Goal: Task Accomplishment & Management: Manage account settings

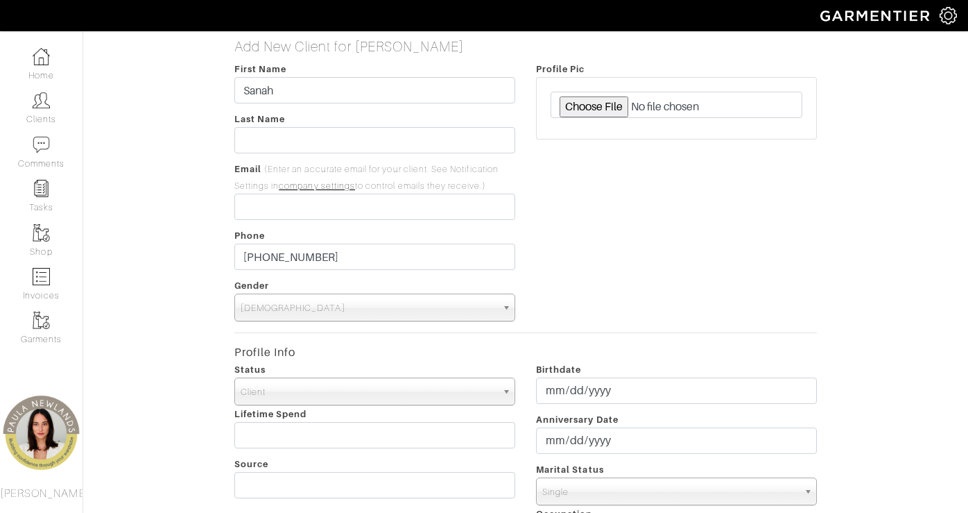
select select "[DEMOGRAPHIC_DATA]"
click at [341, 140] on input "text" at bounding box center [374, 140] width 281 height 26
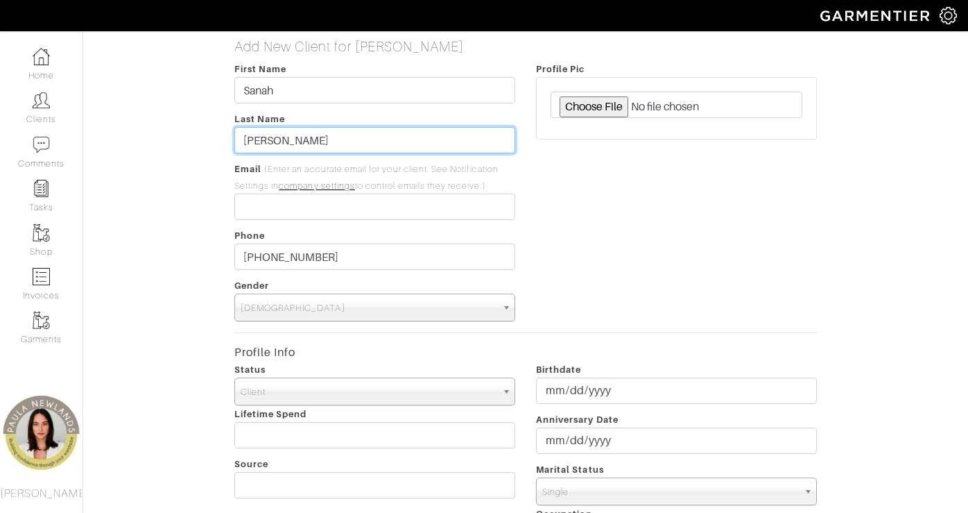
type input "Ali"
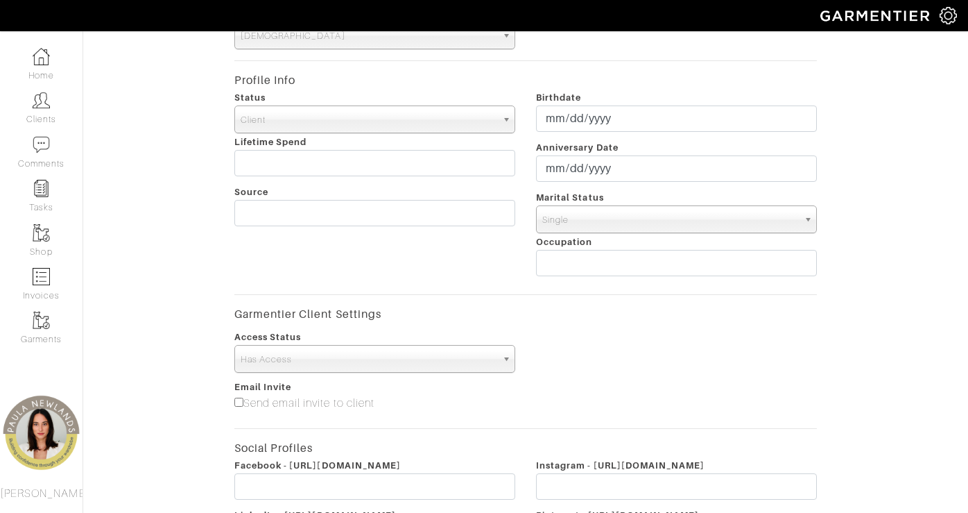
scroll to position [498, 0]
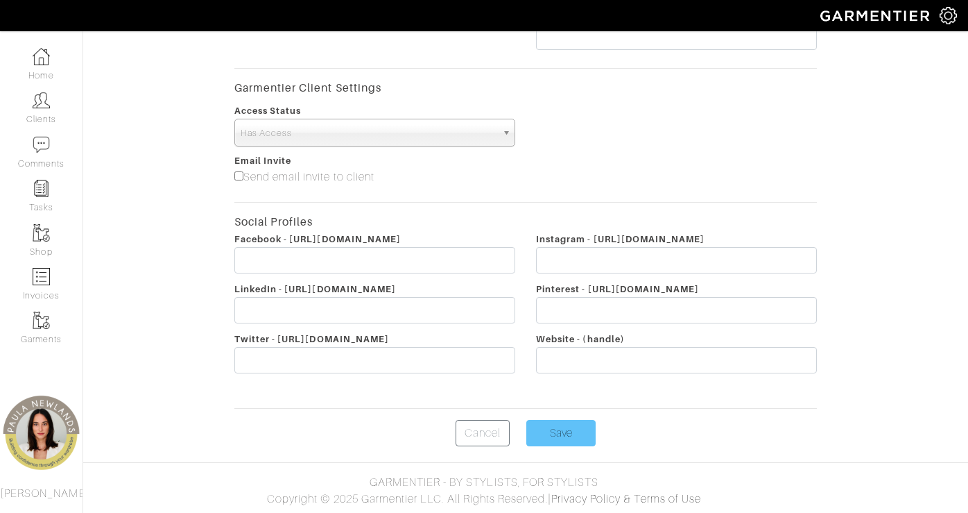
type input "[EMAIL_ADDRESS][DOMAIN_NAME]"
click at [546, 427] on input "Save" at bounding box center [561, 433] width 69 height 26
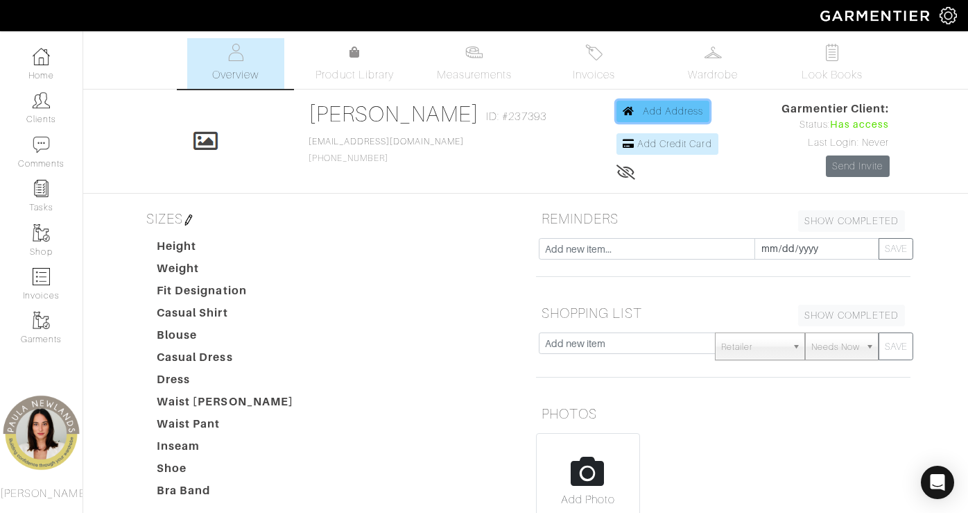
click at [643, 105] on span "Add Address" at bounding box center [673, 110] width 61 height 11
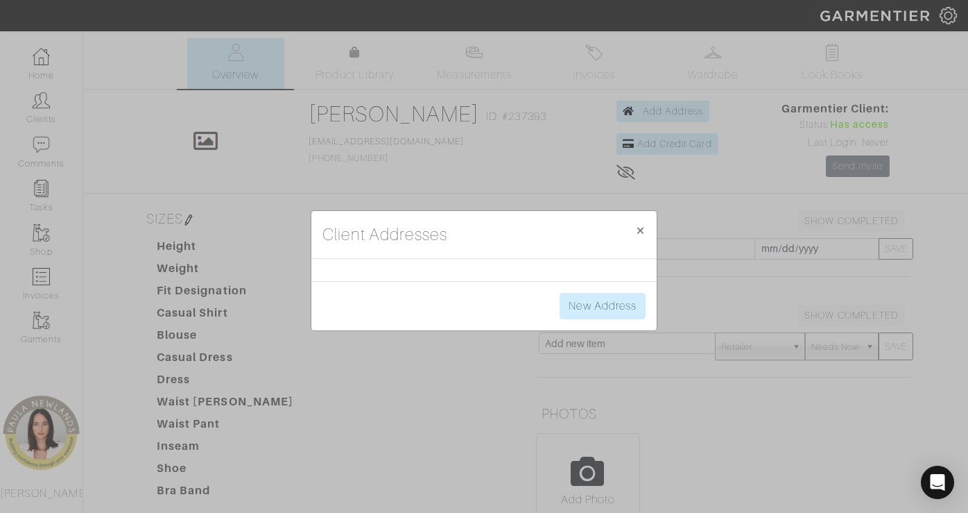
click at [631, 328] on div "New Address" at bounding box center [483, 305] width 345 height 49
click at [624, 309] on link "New Address" at bounding box center [603, 306] width 86 height 26
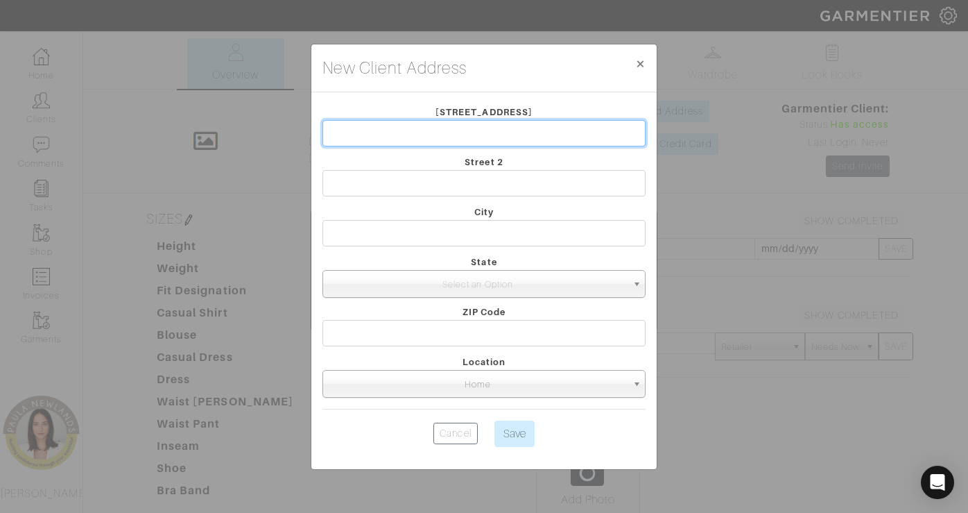
click at [471, 140] on input "text" at bounding box center [484, 133] width 323 height 26
type input "10447 Indigo Bush"
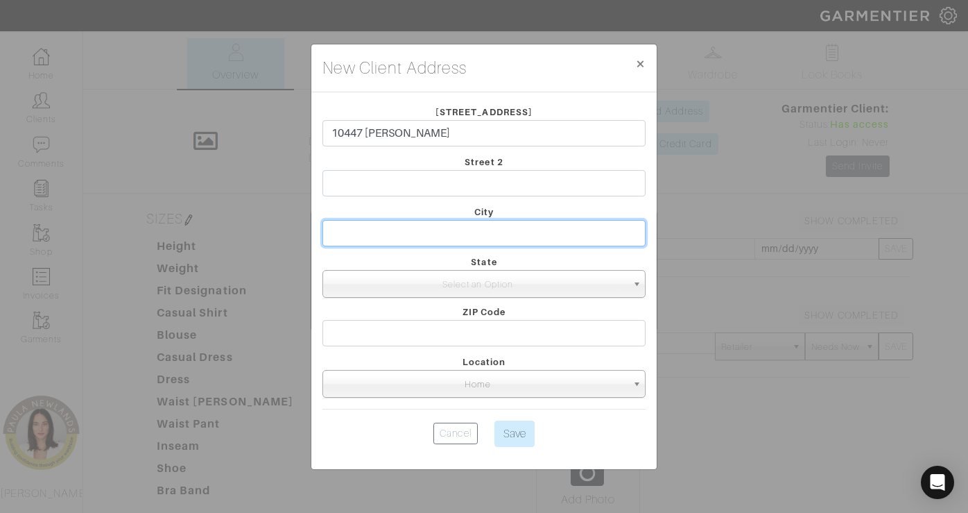
click at [496, 235] on input "text" at bounding box center [484, 233] width 323 height 26
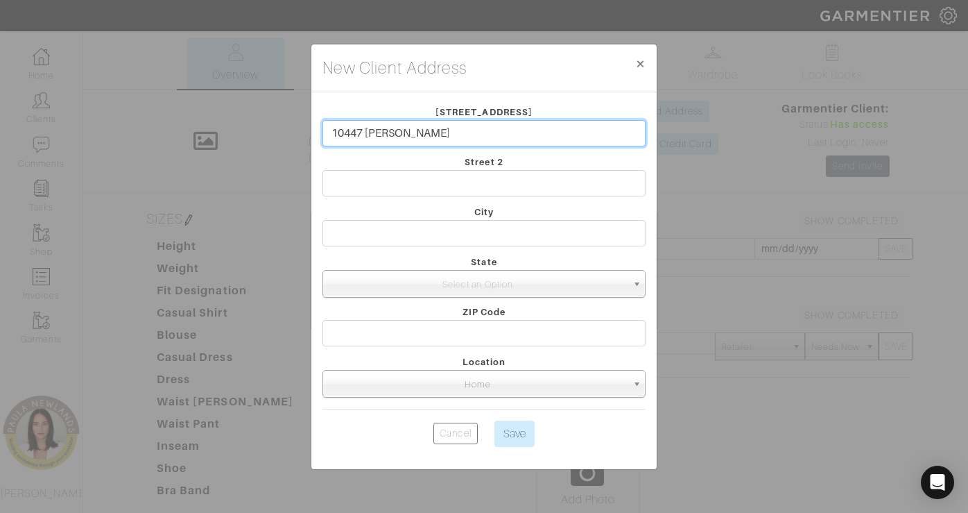
click at [492, 135] on input "10447 Indigo Bush" at bounding box center [484, 133] width 323 height 26
type input "[STREET_ADDRESS][PERSON_NAME]"
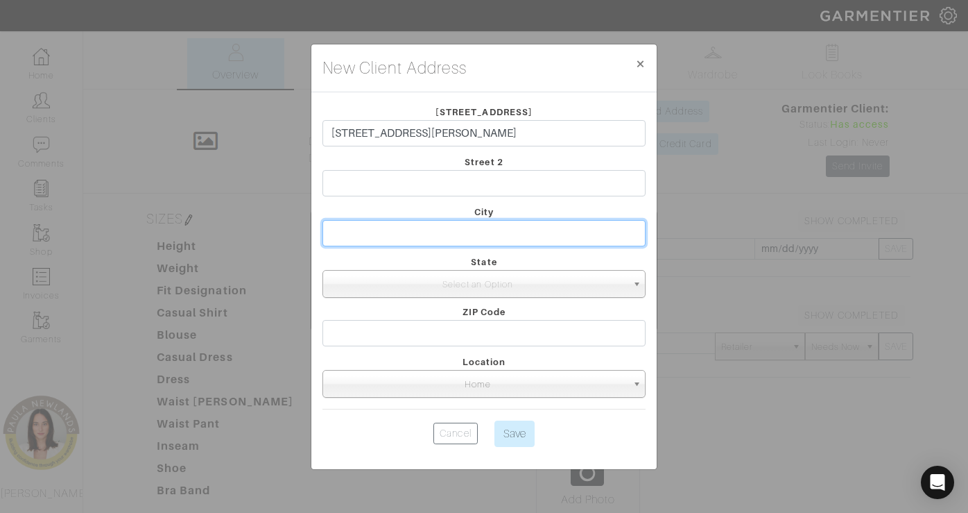
click at [535, 223] on input "text" at bounding box center [484, 233] width 323 height 26
type input "Frisco"
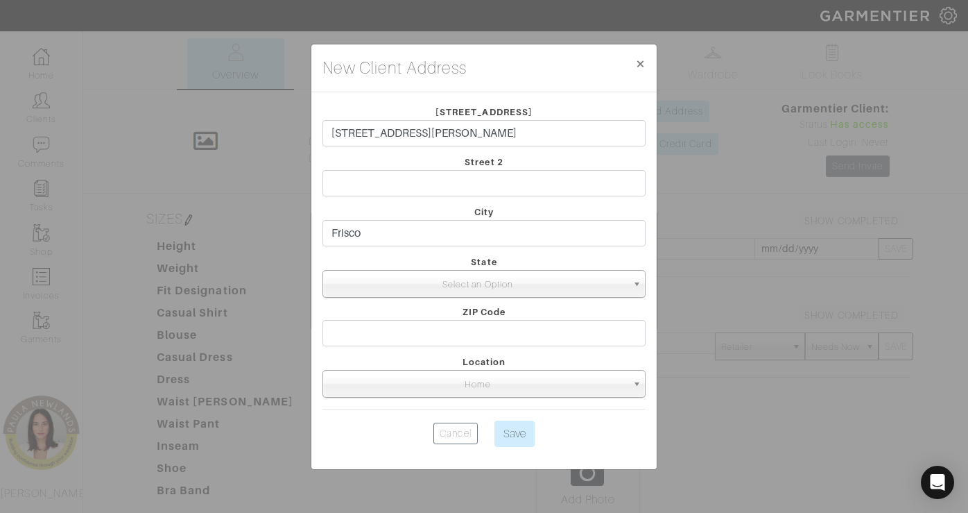
click at [568, 280] on span "Select an Option" at bounding box center [478, 285] width 298 height 28
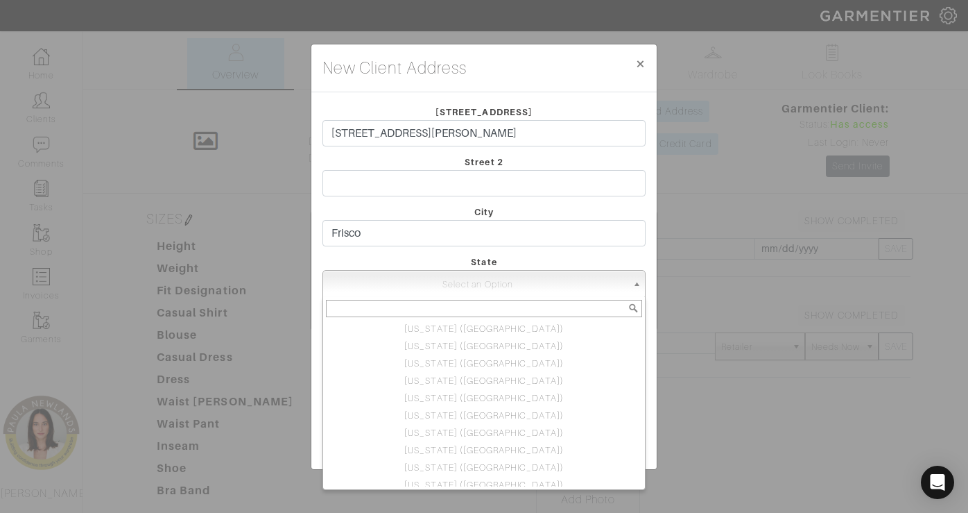
click at [502, 303] on input "text" at bounding box center [484, 308] width 316 height 17
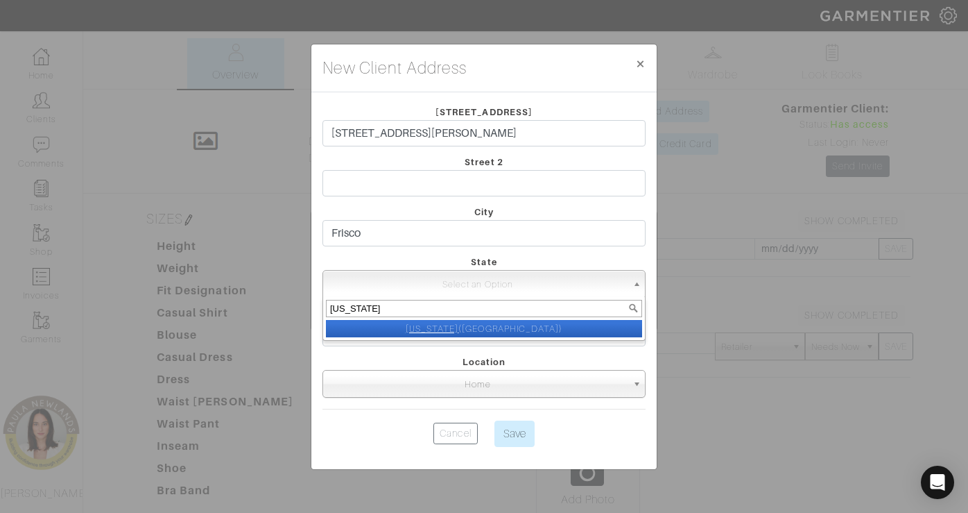
type input "Texas"
click at [511, 331] on li "Texas (TX)" at bounding box center [484, 328] width 316 height 17
select select "44"
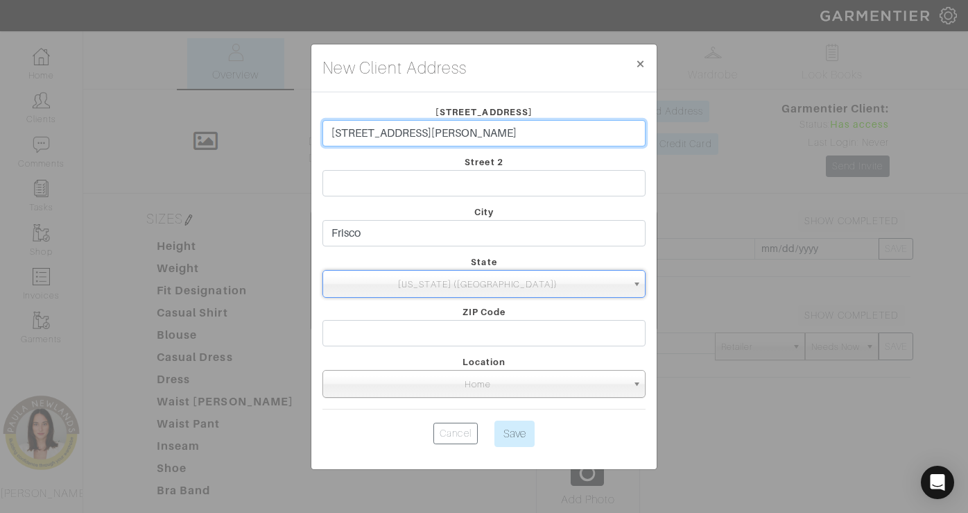
click at [458, 142] on input "[STREET_ADDRESS][PERSON_NAME]" at bounding box center [484, 133] width 323 height 26
click at [459, 142] on input "[STREET_ADDRESS][PERSON_NAME]" at bounding box center [484, 133] width 323 height 26
click at [455, 345] on div "ZIP Code" at bounding box center [484, 328] width 344 height 50
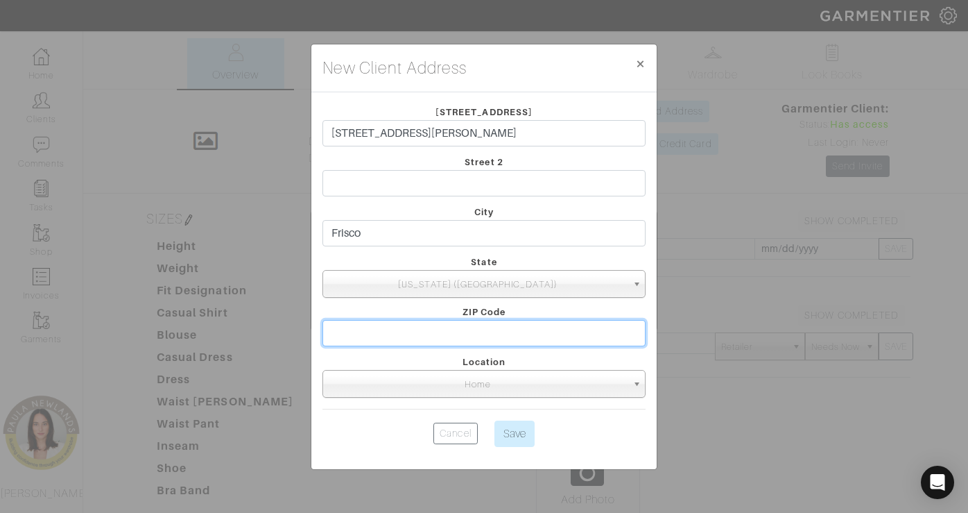
click at [455, 343] on input "text" at bounding box center [484, 333] width 323 height 26
type input "75035"
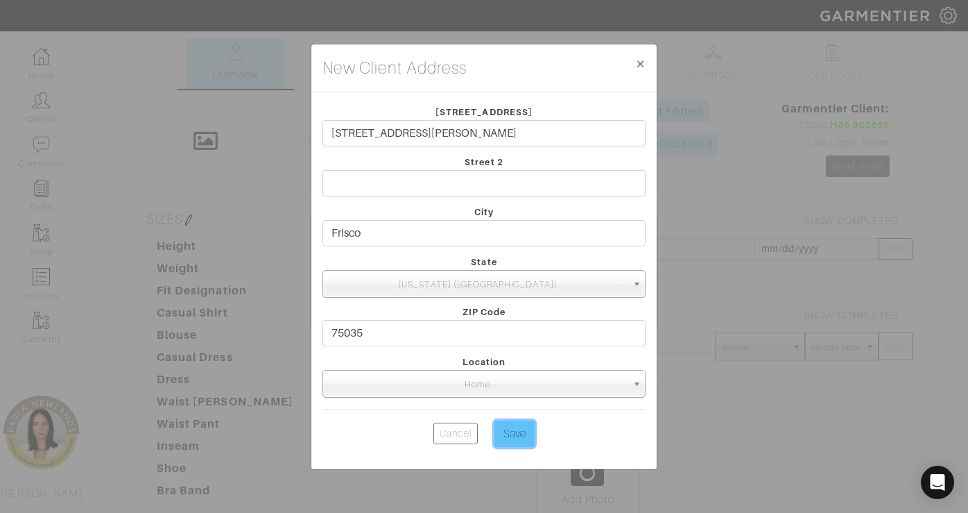
click at [507, 433] on input "Save" at bounding box center [515, 433] width 40 height 26
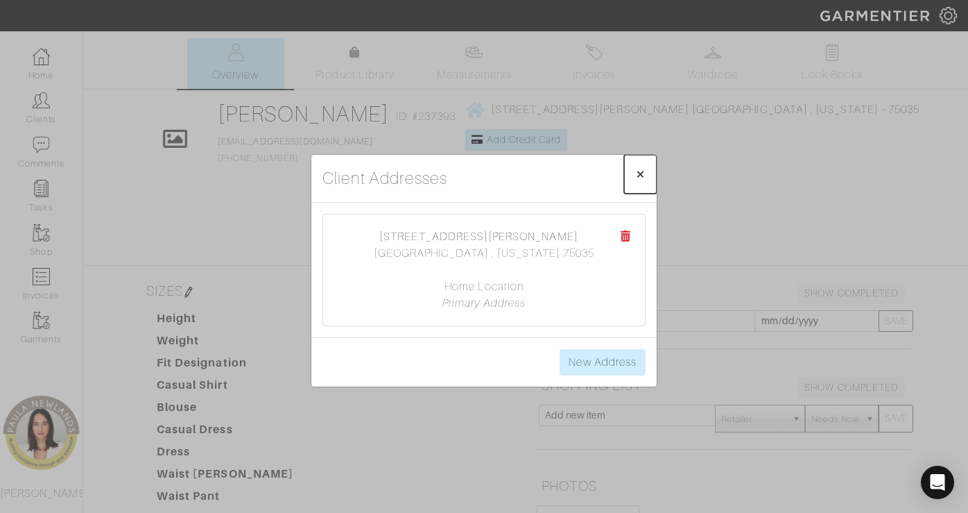
click at [642, 175] on span "×" at bounding box center [640, 173] width 10 height 19
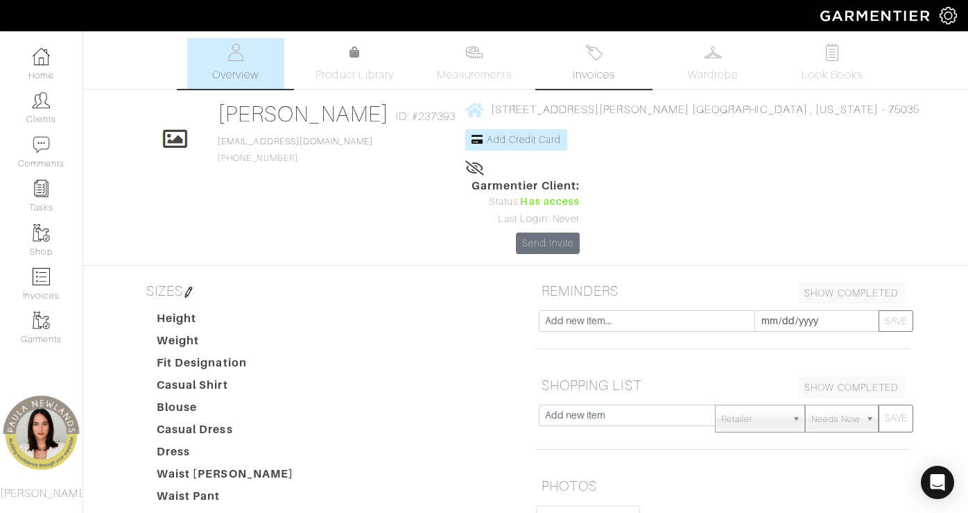
click at [589, 78] on span "Invoices" at bounding box center [594, 75] width 42 height 17
click at [596, 67] on span "Invoices" at bounding box center [594, 75] width 42 height 17
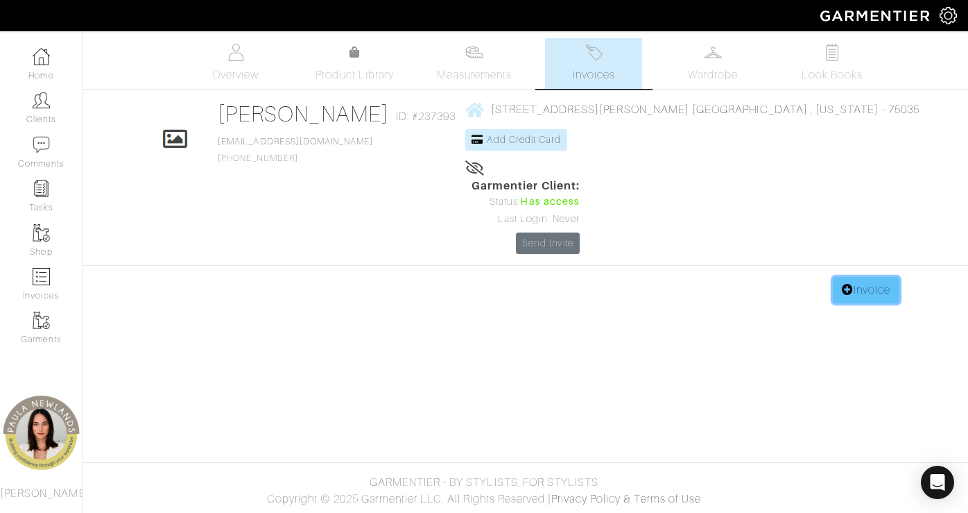
click at [865, 277] on link "Invoice" at bounding box center [866, 290] width 67 height 26
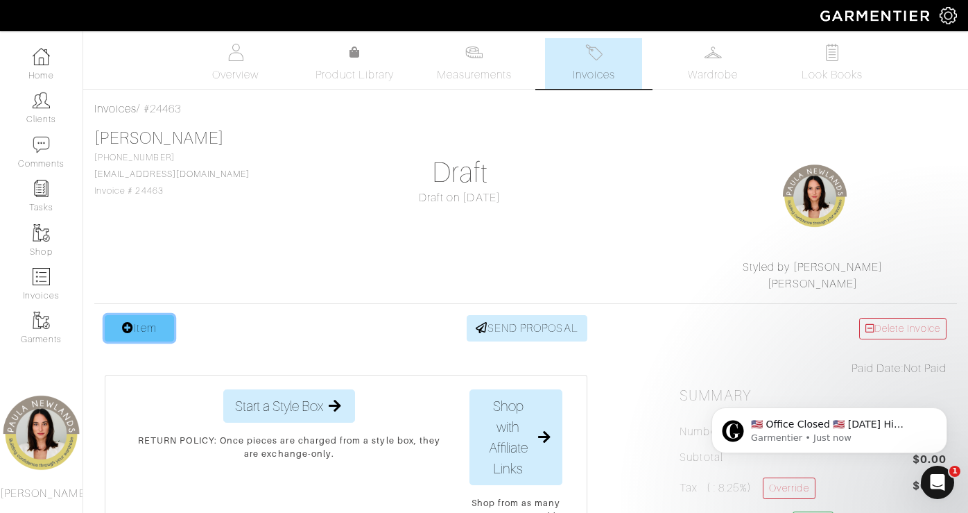
click at [149, 332] on link "Item" at bounding box center [139, 328] width 69 height 26
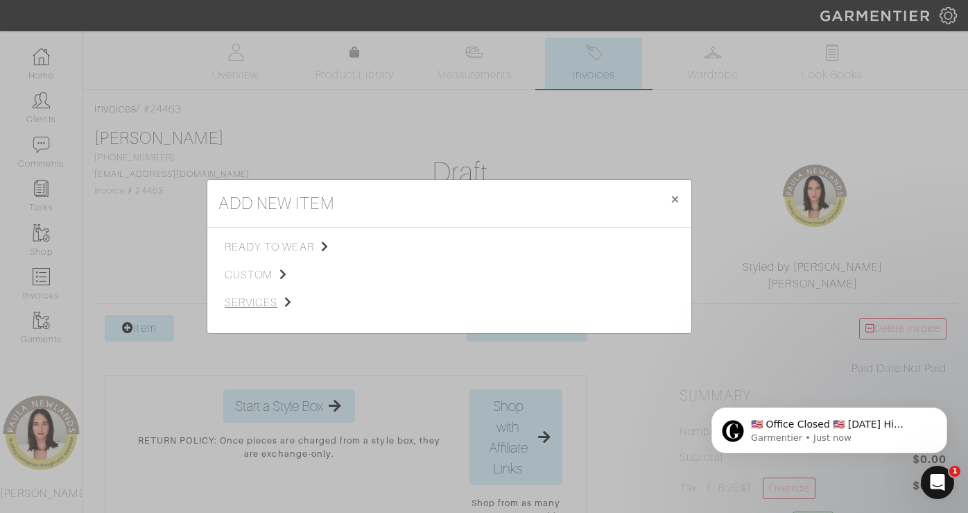
click at [271, 300] on span "services" at bounding box center [294, 302] width 139 height 17
click at [418, 247] on span "Styling Service" at bounding box center [419, 245] width 69 height 11
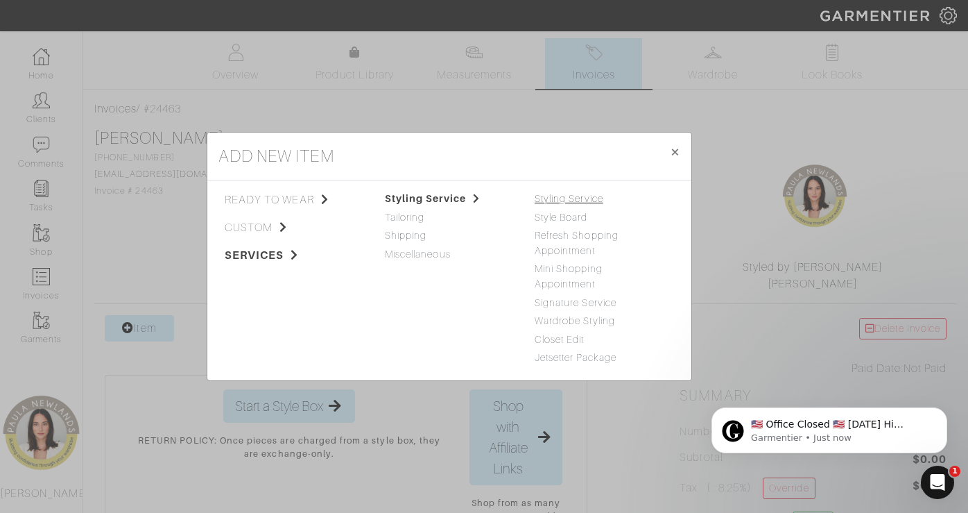
click at [566, 198] on link "Styling Service" at bounding box center [569, 198] width 69 height 11
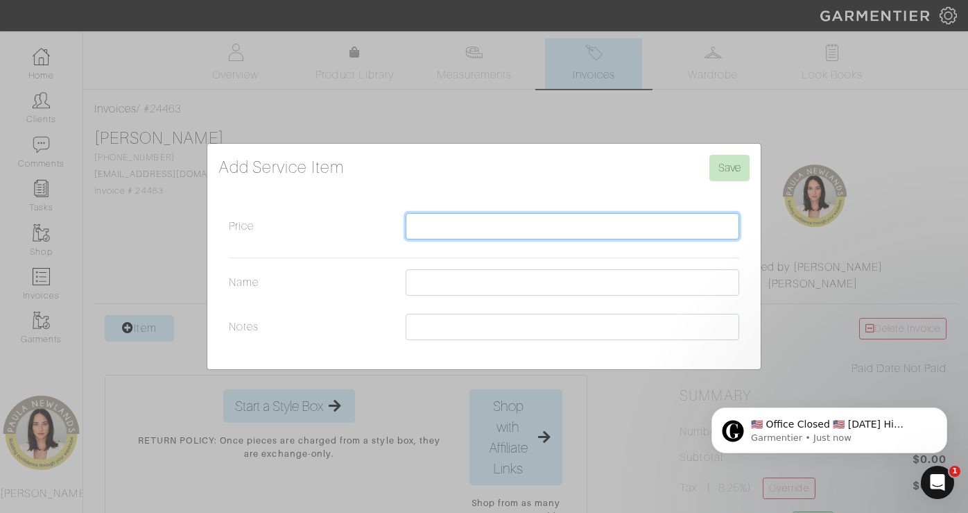
click at [517, 225] on input "Price" at bounding box center [573, 226] width 334 height 26
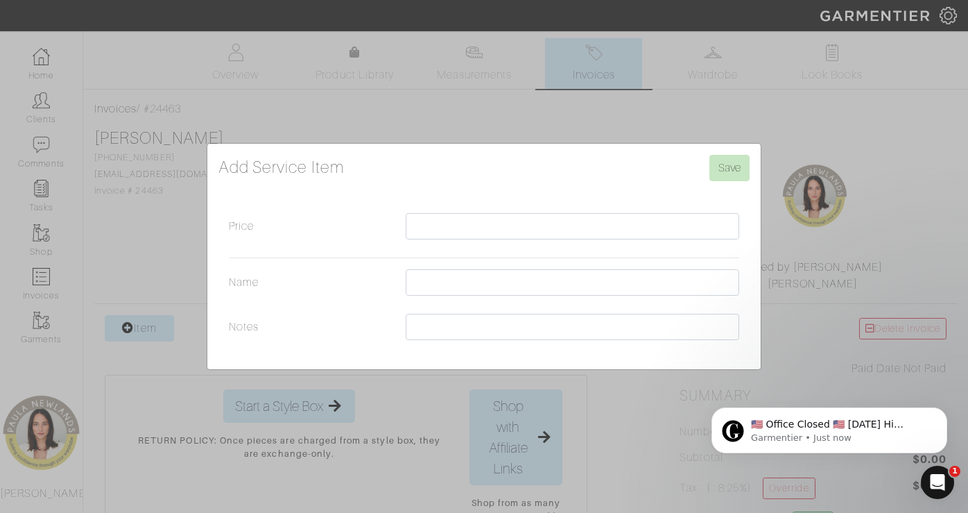
click at [436, 105] on div "Add Service Item Save Price Name Notes" at bounding box center [484, 256] width 968 height 513
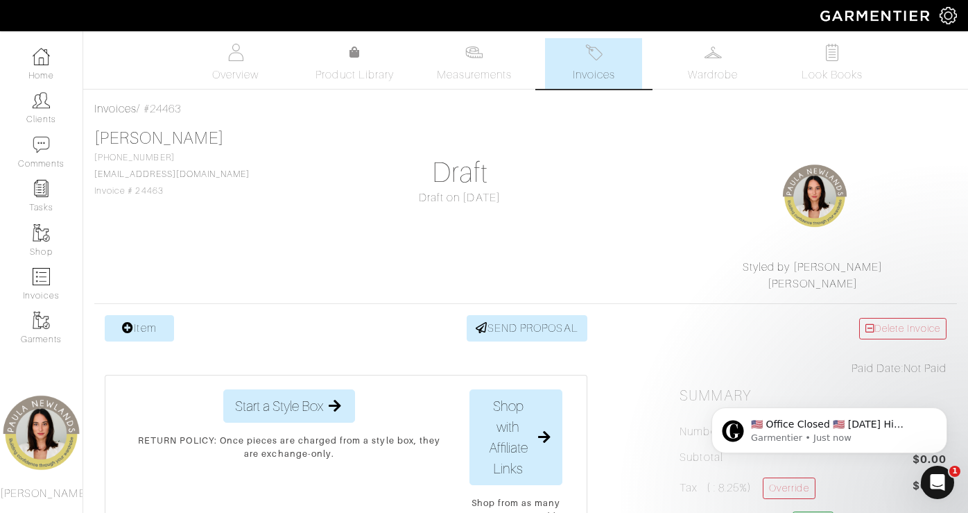
click at [130, 325] on icon at bounding box center [128, 327] width 12 height 11
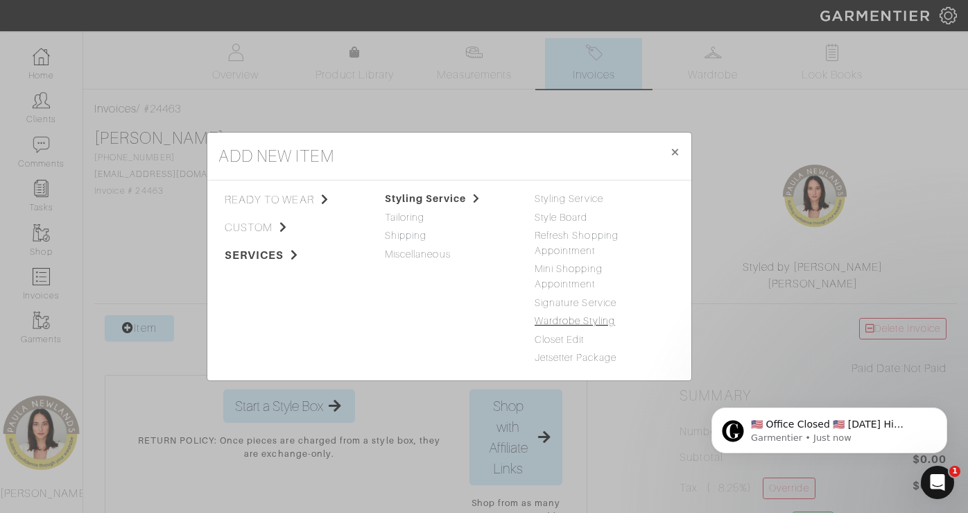
click at [590, 320] on link "Wardrobe Styling" at bounding box center [575, 320] width 80 height 11
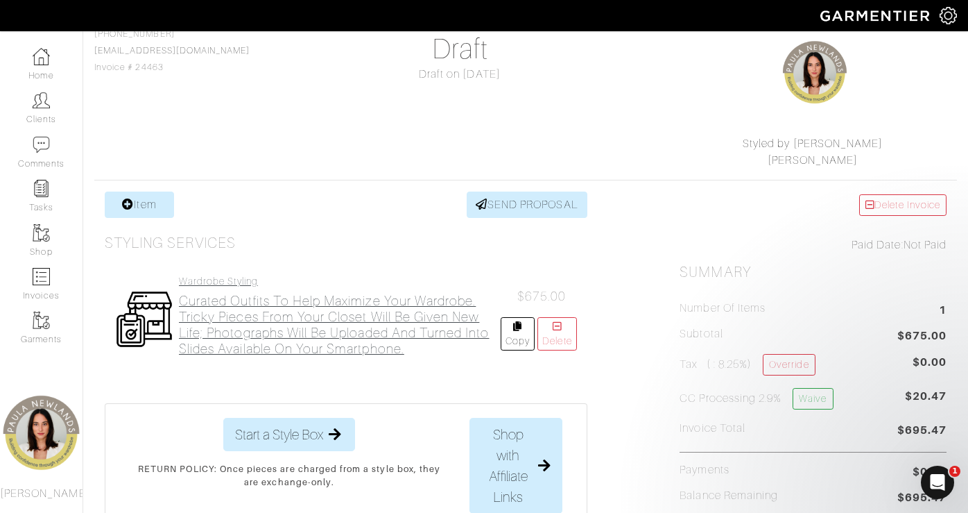
click at [355, 327] on h2 "Curated outfits to help maximize your wardrobe. Tricky pieces from your closet …" at bounding box center [340, 325] width 322 height 64
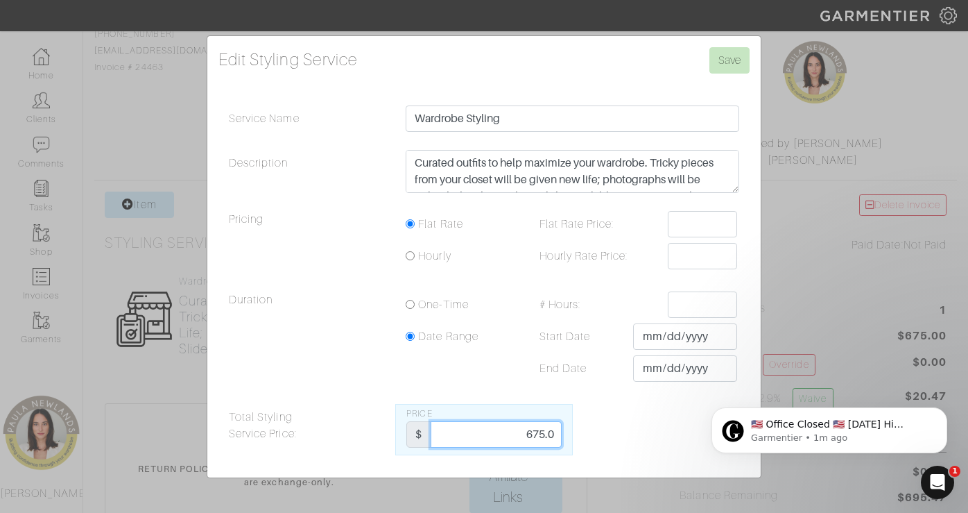
click at [546, 436] on input "675.0" at bounding box center [496, 434] width 130 height 26
type input "625"
click at [503, 274] on div "Pricing Flat Rate Flat Rate Price: Hourly Hourly Rate Price:" at bounding box center [484, 245] width 531 height 69
click at [735, 59] on input "Save" at bounding box center [730, 60] width 40 height 26
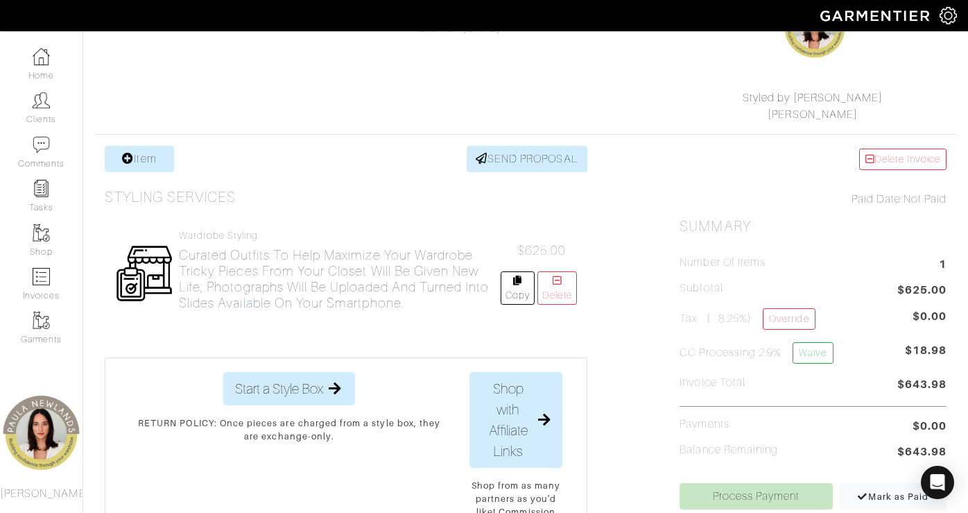
scroll to position [174, 0]
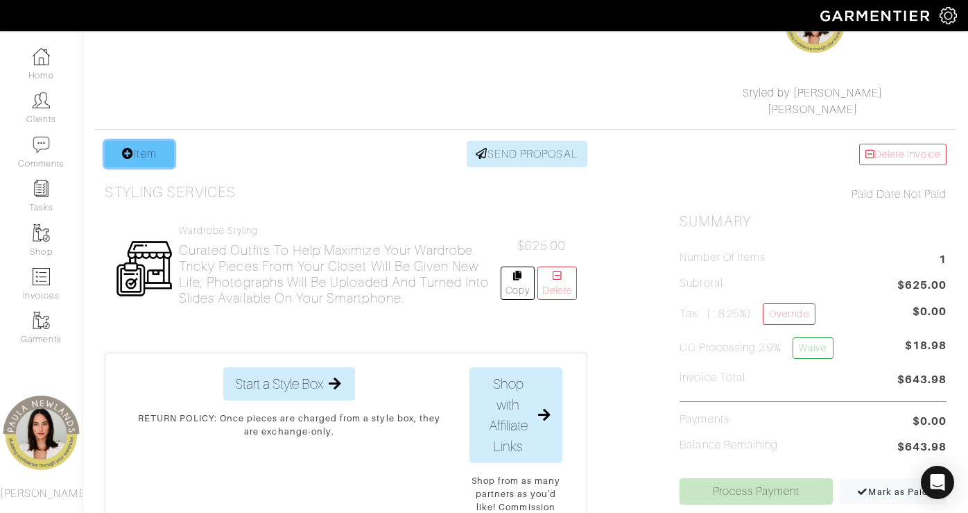
click at [161, 160] on link "Item" at bounding box center [139, 154] width 69 height 26
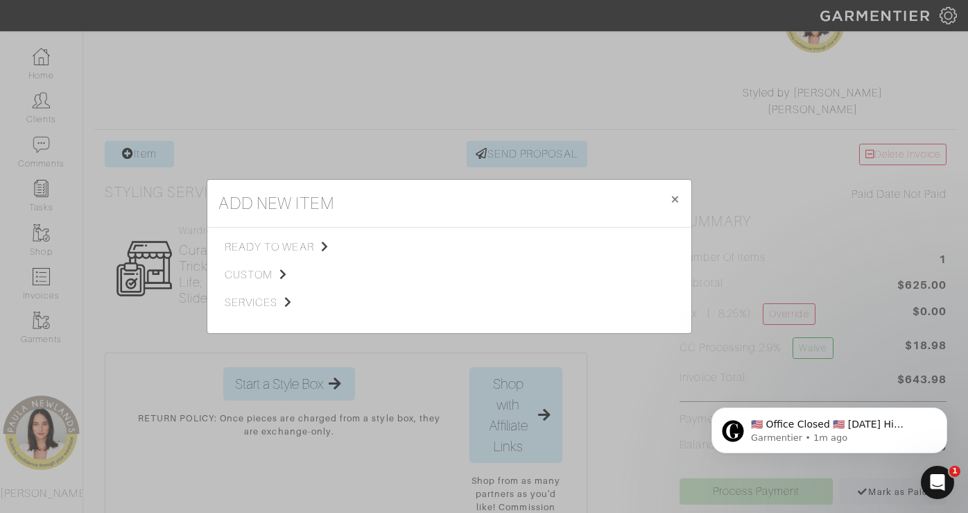
scroll to position [0, 0]
click at [259, 299] on span "services" at bounding box center [294, 302] width 139 height 17
click at [407, 246] on span "Styling Service" at bounding box center [419, 245] width 69 height 11
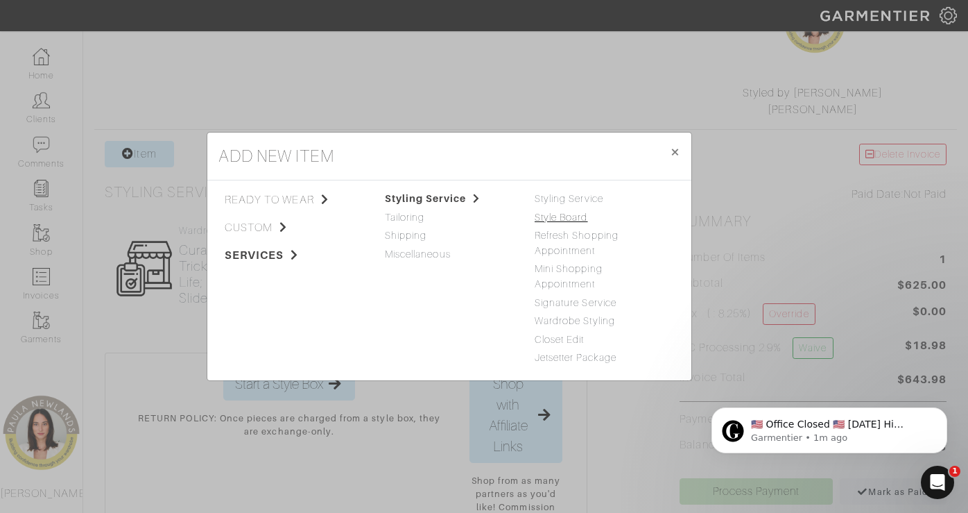
click at [561, 218] on link "Style Board" at bounding box center [561, 217] width 53 height 11
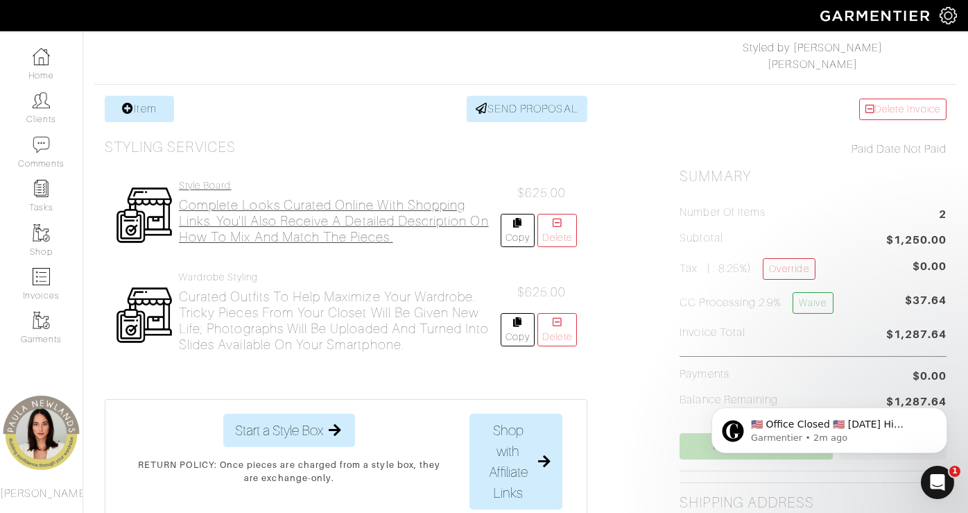
click at [360, 225] on h2 "Complete looks curated online with shopping links. You'll also receive a detail…" at bounding box center [340, 221] width 322 height 48
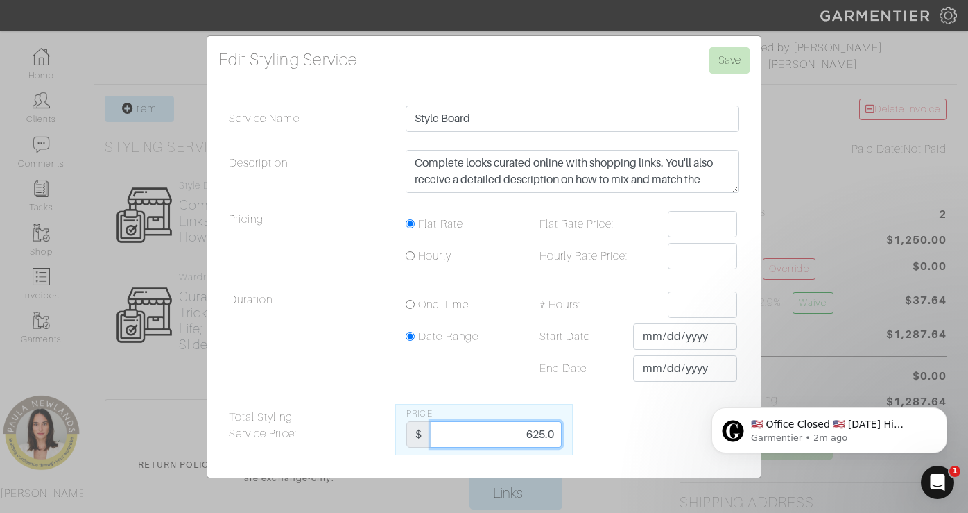
drag, startPoint x: 544, startPoint y: 433, endPoint x: 520, endPoint y: 427, distance: 24.4
click at [520, 427] on input "625.0" at bounding box center [496, 434] width 130 height 26
type input "375"
click at [727, 62] on input "Save" at bounding box center [730, 60] width 40 height 26
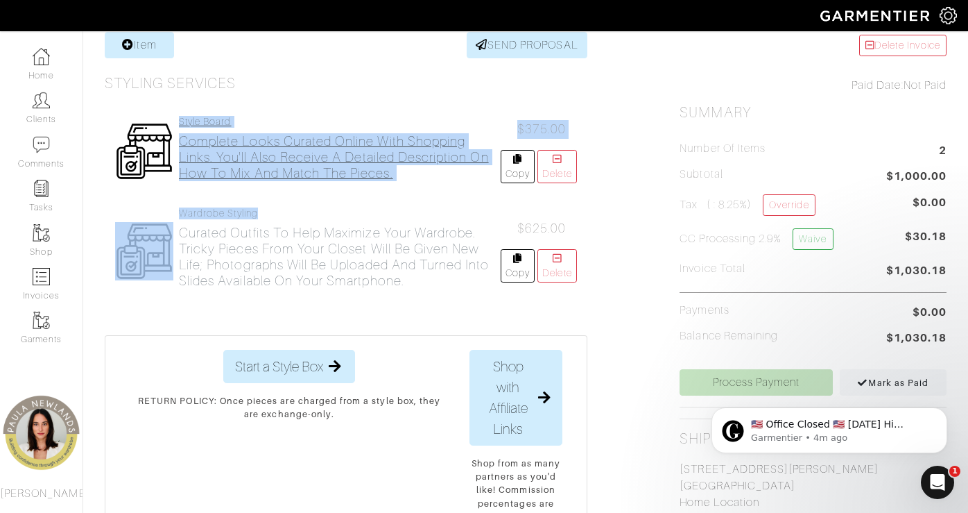
drag, startPoint x: 448, startPoint y: 302, endPoint x: 178, endPoint y: 124, distance: 323.1
click at [178, 124] on div "Style Board Complete looks curated online with shopping links. You'll also rece…" at bounding box center [346, 205] width 483 height 227
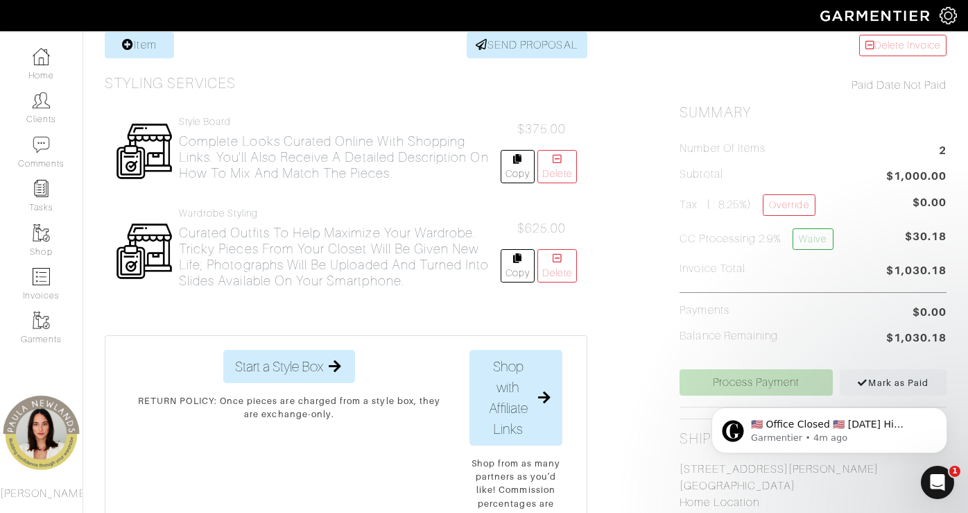
click at [265, 87] on div "Styling Services" at bounding box center [346, 83] width 483 height 17
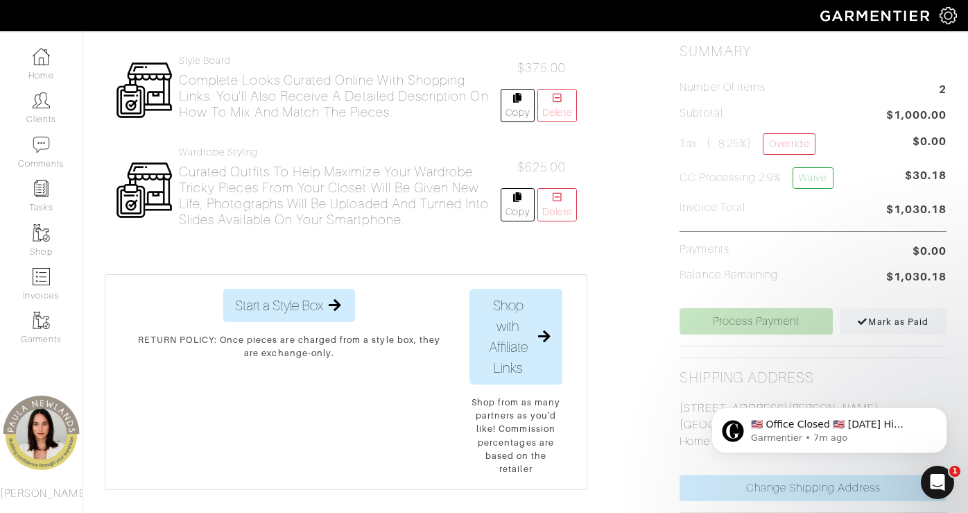
scroll to position [329, 0]
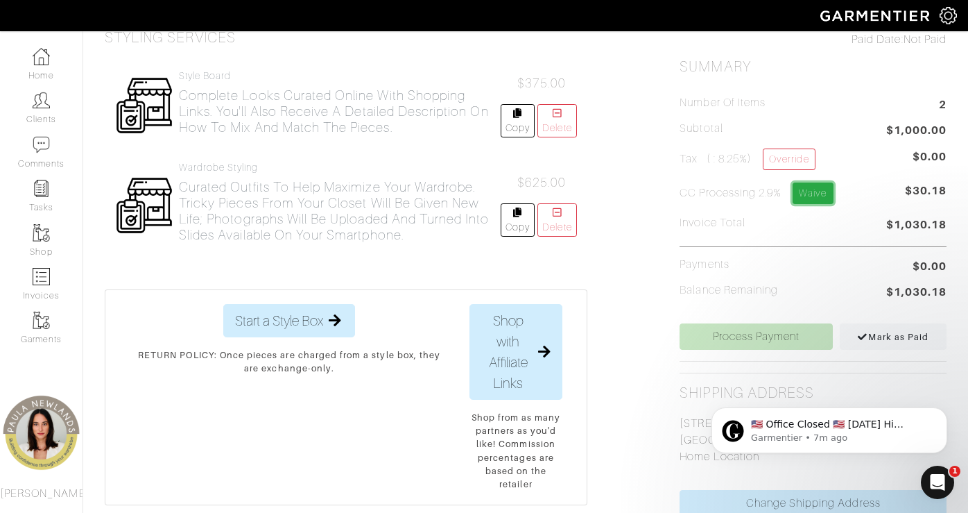
click at [818, 200] on link "Waive" at bounding box center [813, 193] width 40 height 22
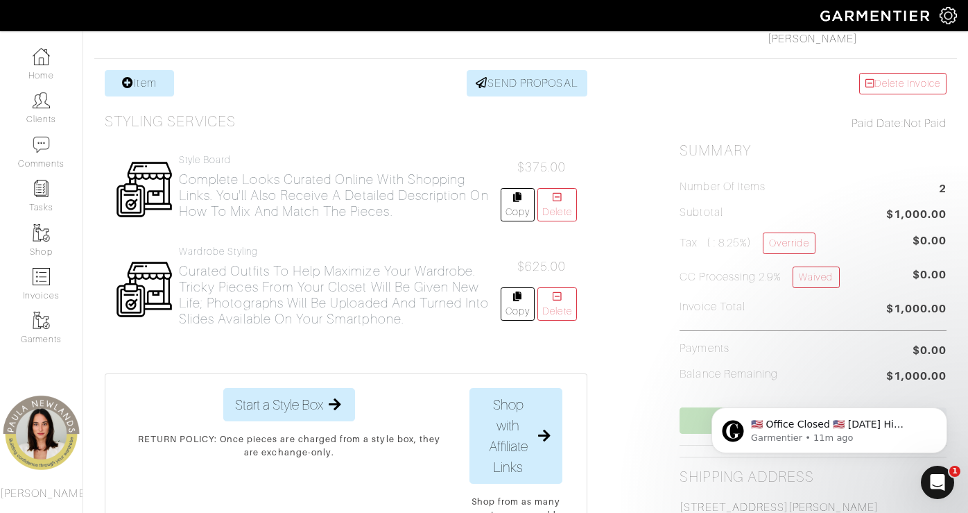
click at [851, 303] on li "Invoice Total $1,000.00" at bounding box center [813, 309] width 267 height 19
